Goal: Task Accomplishment & Management: Complete application form

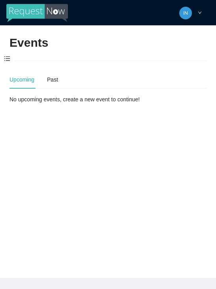
click at [12, 56] on span at bounding box center [7, 59] width 14 height 17
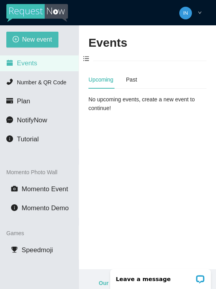
click at [27, 41] on span "New event" at bounding box center [37, 39] width 30 height 10
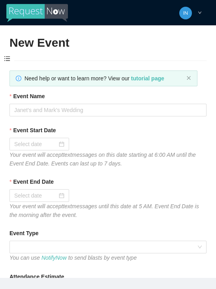
type textarea "Thanks for coming to Guitars and Cadillacs! Follow us on FB & IG @guitarsandcad…"
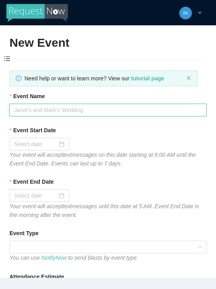
click at [51, 109] on input "Event Name" at bounding box center [107, 110] width 197 height 13
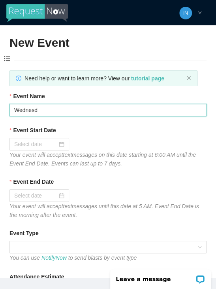
type input "Wednesda"
type textarea "Thanks for coming to Guitars and Cadillacs! Follow us on FB & IG @guitarsandcad…"
type input "[DATE]"
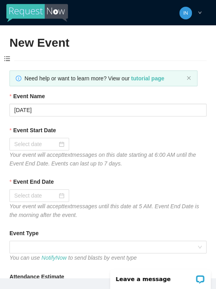
click at [59, 140] on div at bounding box center [39, 144] width 50 height 9
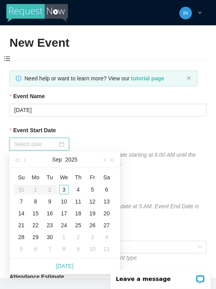
type input "[DATE]"
click at [64, 190] on div "3" at bounding box center [63, 189] width 9 height 9
type input "[DATE]"
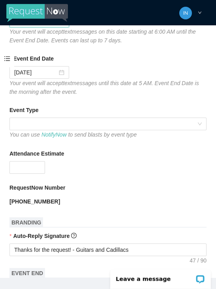
scroll to position [123, 0]
click at [41, 124] on span at bounding box center [108, 124] width 188 height 12
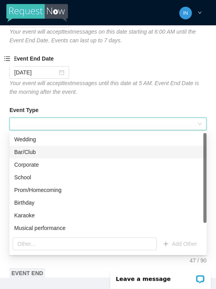
click at [35, 155] on div "Bar/Club" at bounding box center [108, 152] width 188 height 9
type textarea "Thanks for coming to Guitars and Cadillacs! Follow us on FB & IG @guitarsandcad…"
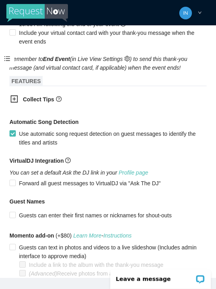
scroll to position [454, 0]
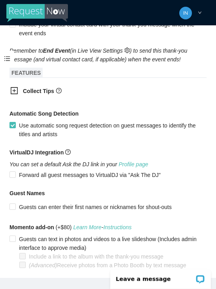
click at [13, 91] on icon "plus-square" at bounding box center [14, 91] width 8 height 8
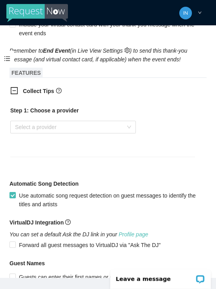
click at [48, 127] on input "search" at bounding box center [70, 127] width 111 height 12
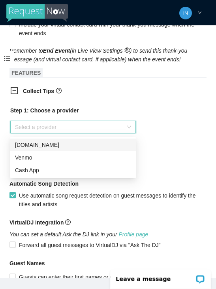
click at [40, 157] on div "Venmo" at bounding box center [73, 157] width 116 height 9
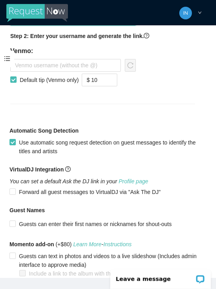
scroll to position [555, 0]
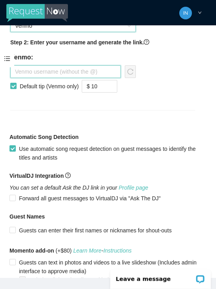
click at [40, 76] on input "text" at bounding box center [65, 71] width 111 height 13
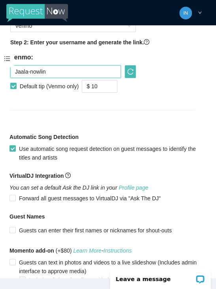
type input "Jaala-nowlin"
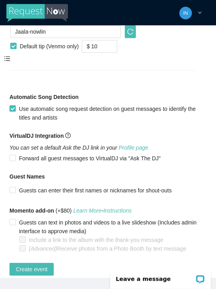
scroll to position [595, 0]
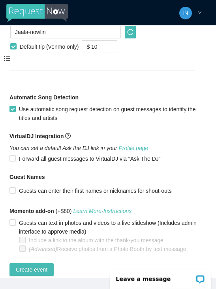
click at [38, 272] on span "Create event" at bounding box center [32, 269] width 32 height 9
type textarea "Thanks for coming to Guitars and Cadillacs! Follow us on FB & IG @guitarsandcad…"
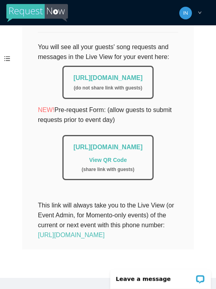
scroll to position [205, 0]
click at [74, 74] on link "[URL][DOMAIN_NAME]" at bounding box center [108, 77] width 69 height 7
